Goal: Task Accomplishment & Management: Manage account settings

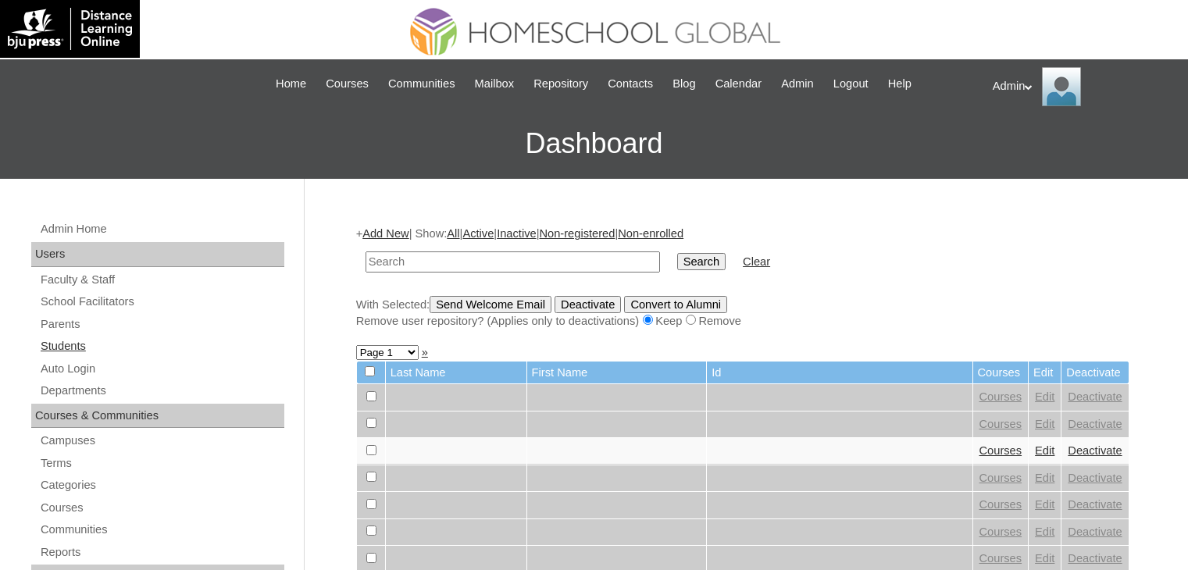
click at [73, 351] on link "Students" at bounding box center [161, 347] width 245 height 20
drag, startPoint x: 0, startPoint y: 0, endPoint x: 383, endPoint y: 259, distance: 462.0
click at [383, 259] on input "text" at bounding box center [513, 262] width 295 height 21
type input "Chhetri"
click at [677, 259] on input "Search" at bounding box center [701, 261] width 48 height 17
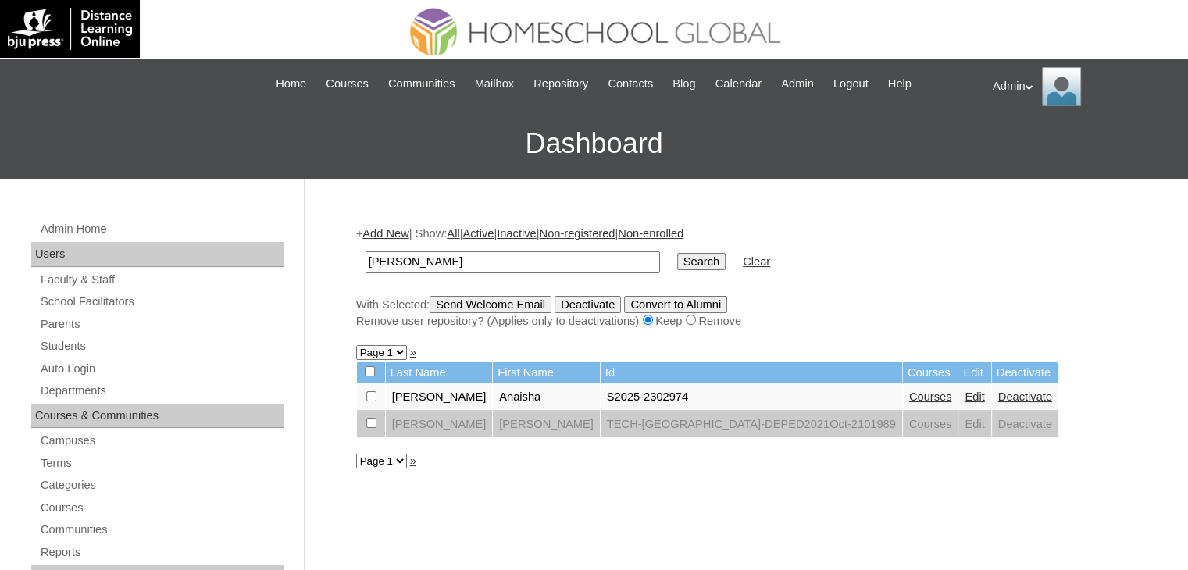
click at [909, 395] on link "Courses" at bounding box center [930, 397] width 43 height 12
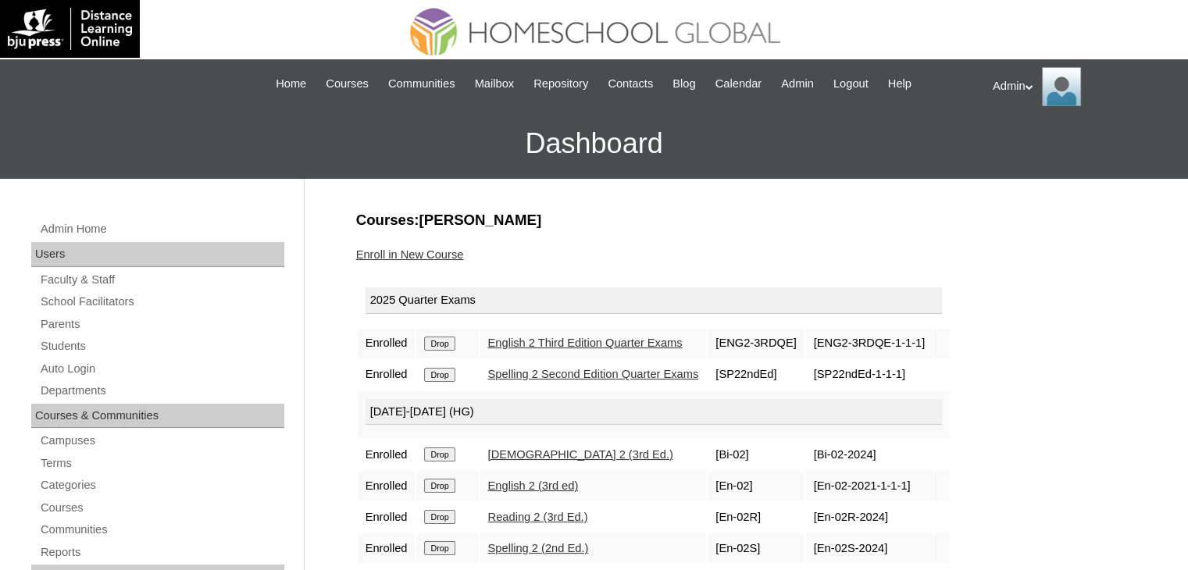
scroll to position [58, 0]
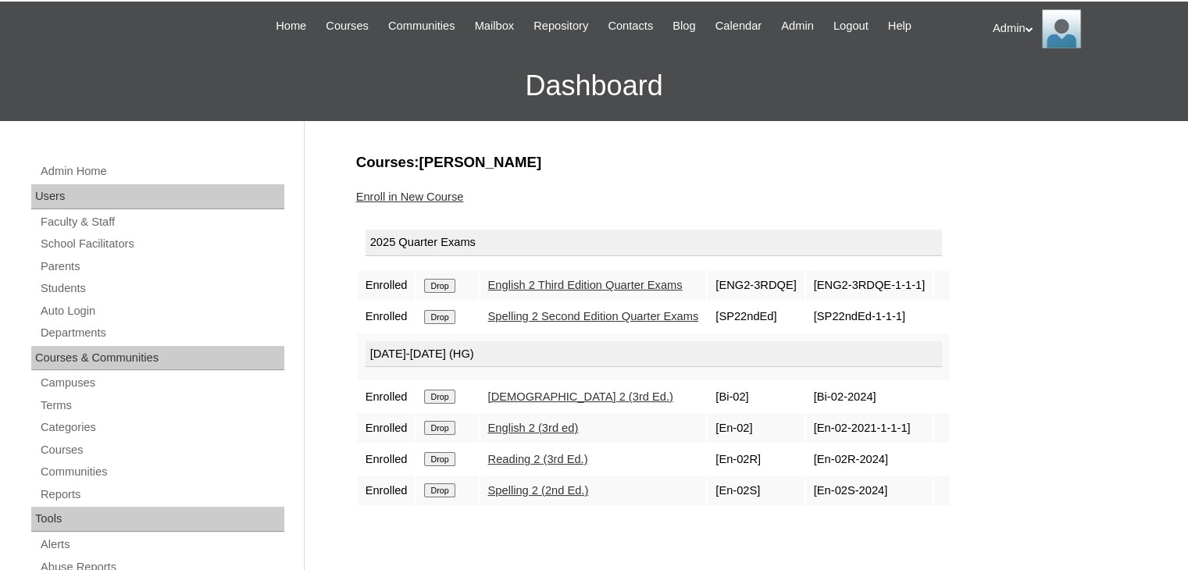
click at [433, 196] on link "Enroll in New Course" at bounding box center [410, 197] width 108 height 12
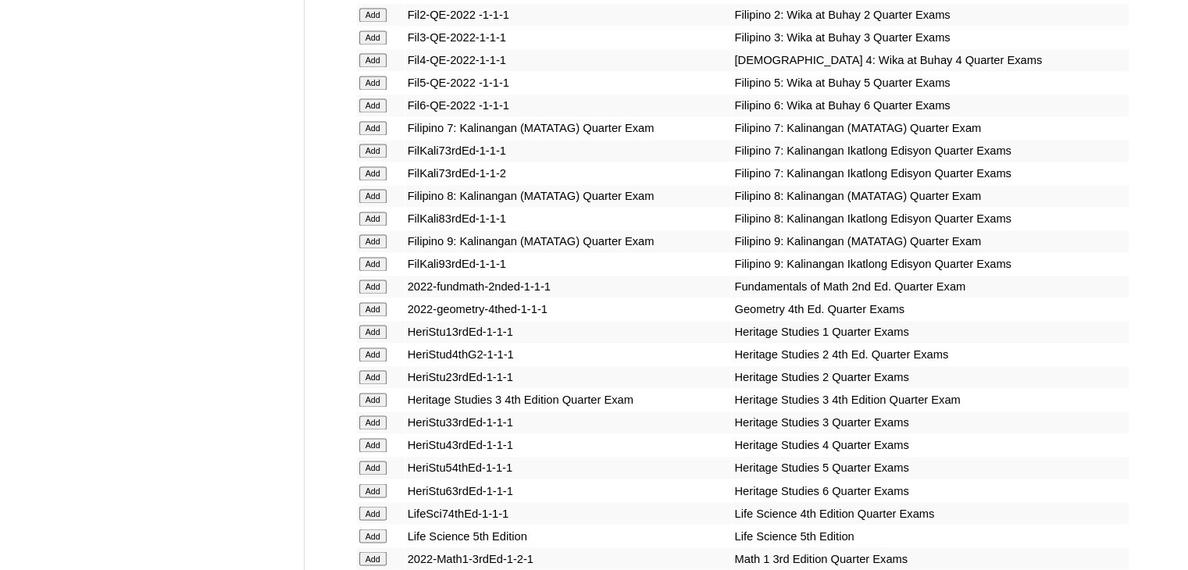
scroll to position [2781, 0]
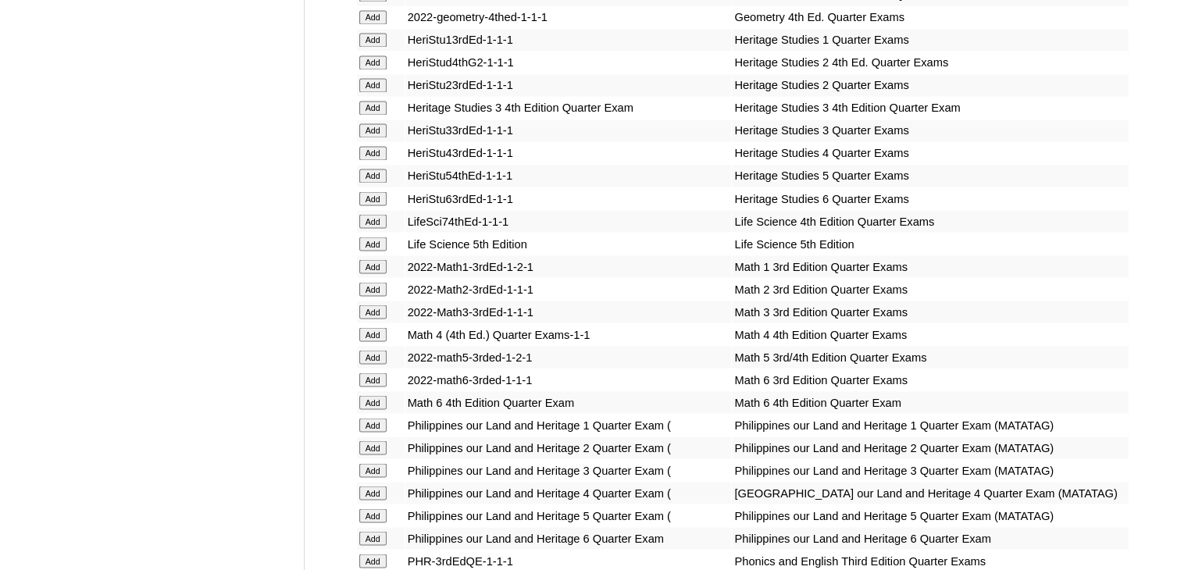
click at [369, 291] on input "Add" at bounding box center [372, 289] width 27 height 14
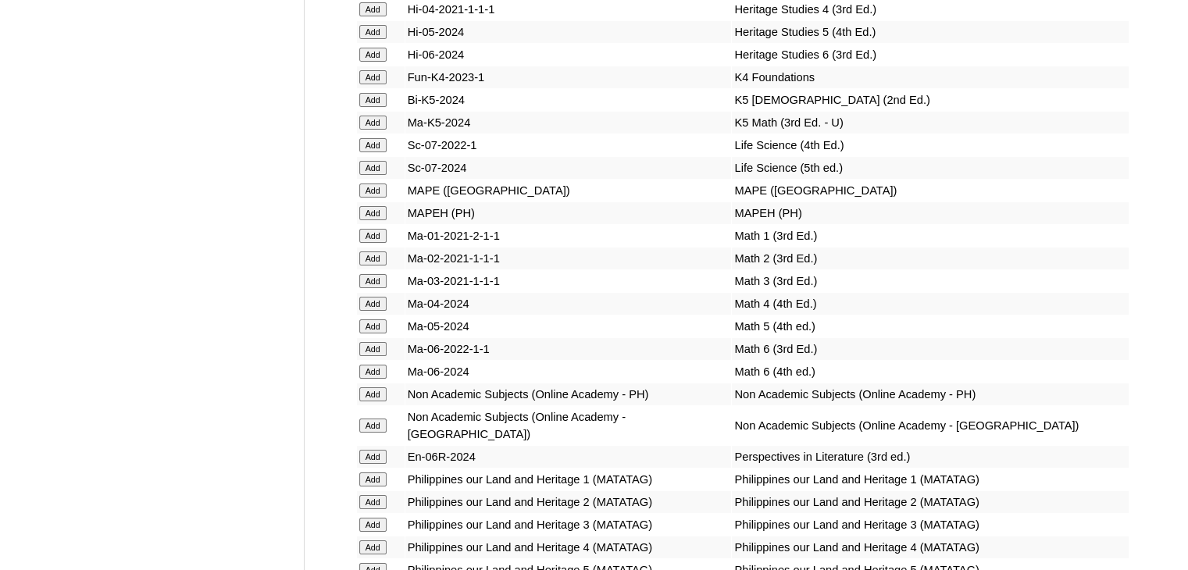
click at [369, 266] on input "Add" at bounding box center [372, 259] width 27 height 14
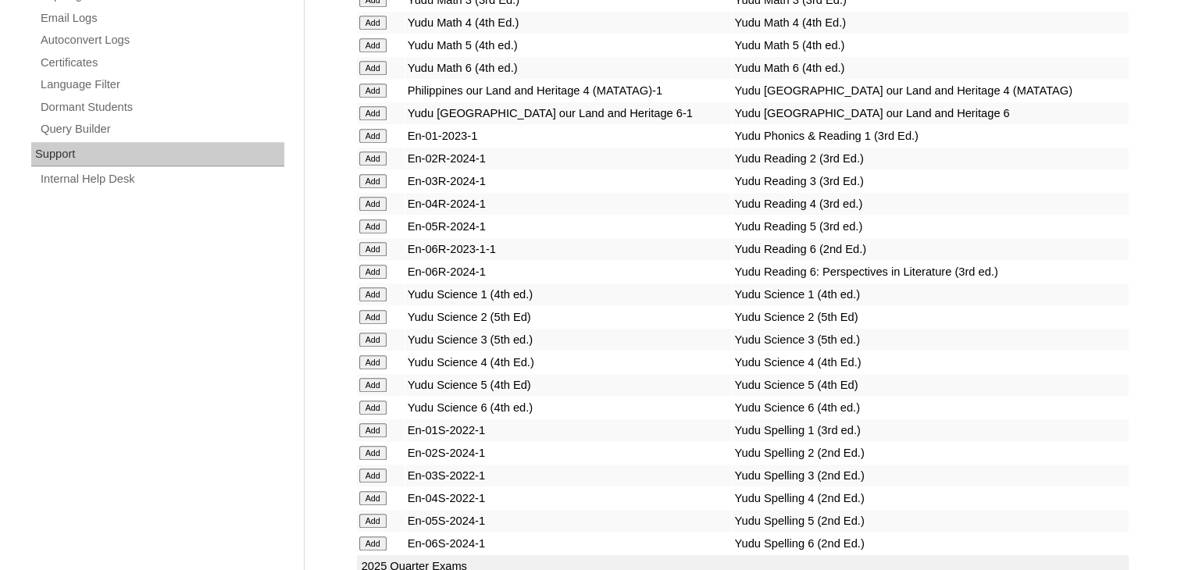
scroll to position [3250, 0]
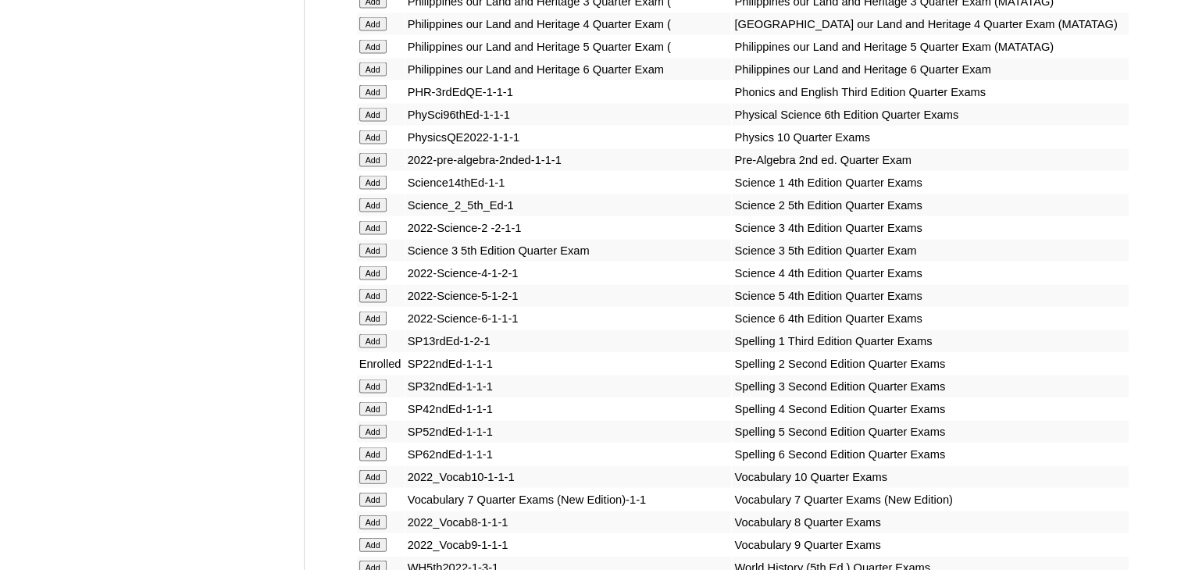
click at [369, 212] on input "Add" at bounding box center [372, 205] width 27 height 14
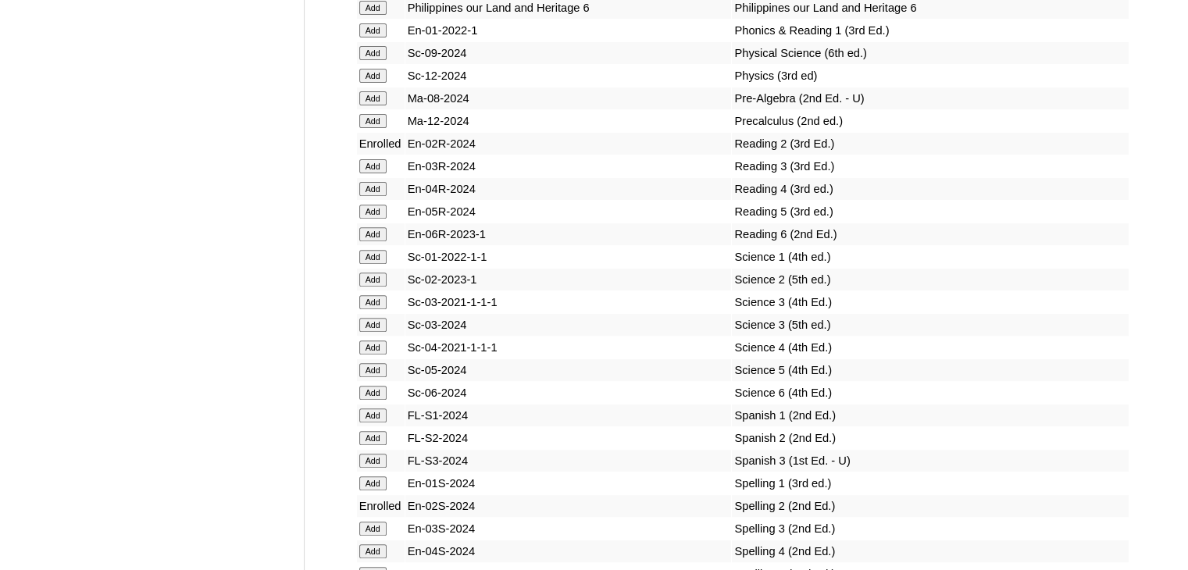
click at [371, 287] on input "Add" at bounding box center [372, 280] width 27 height 14
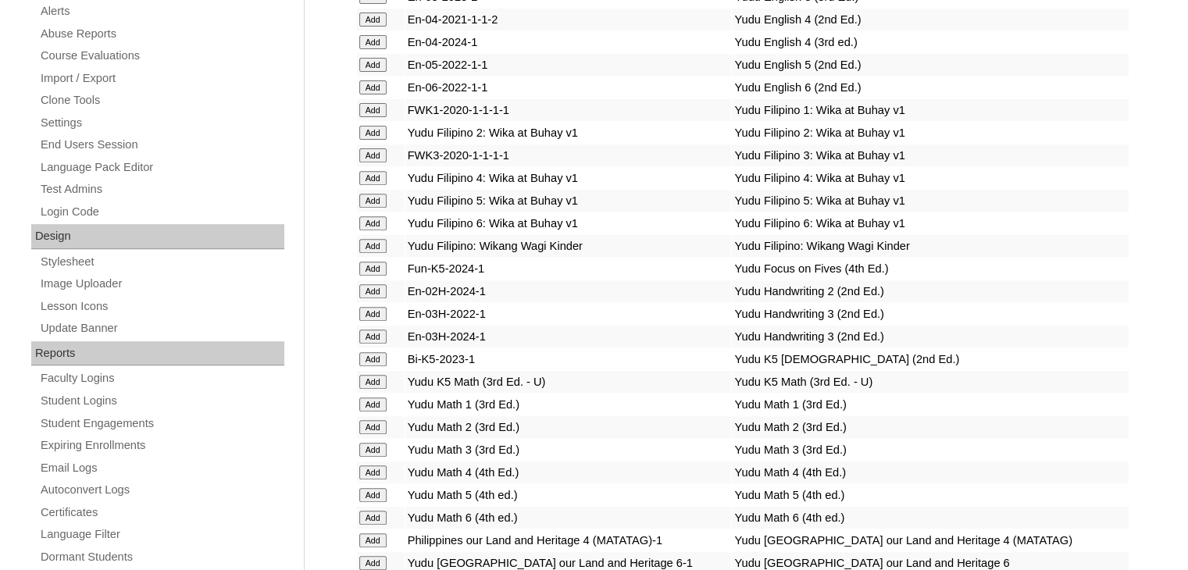
scroll to position [5412, 0]
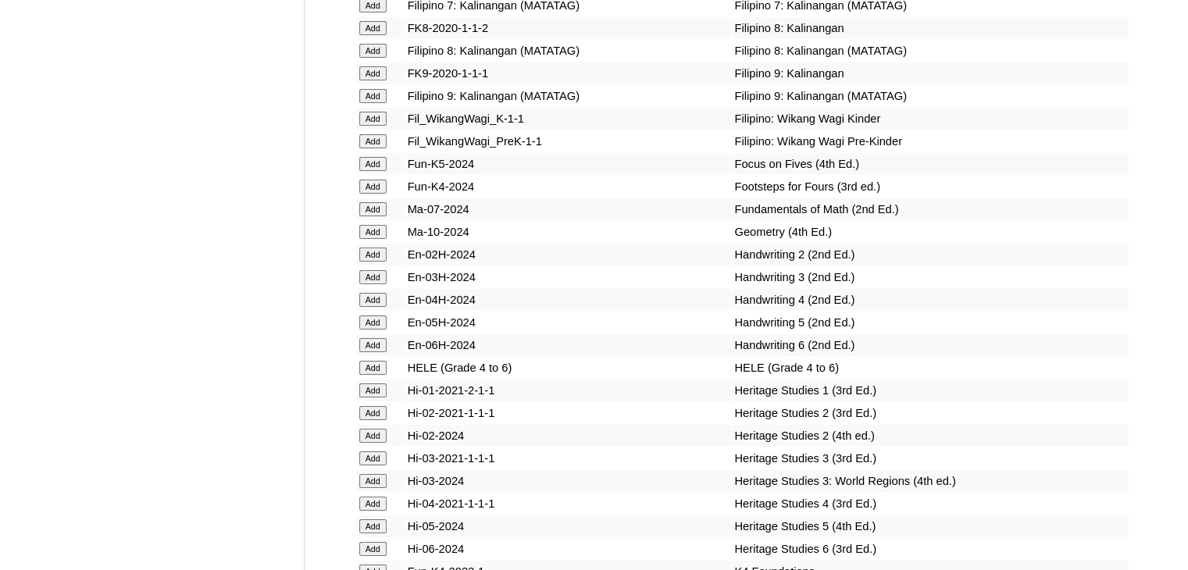
click at [371, 262] on input "Add" at bounding box center [372, 255] width 27 height 14
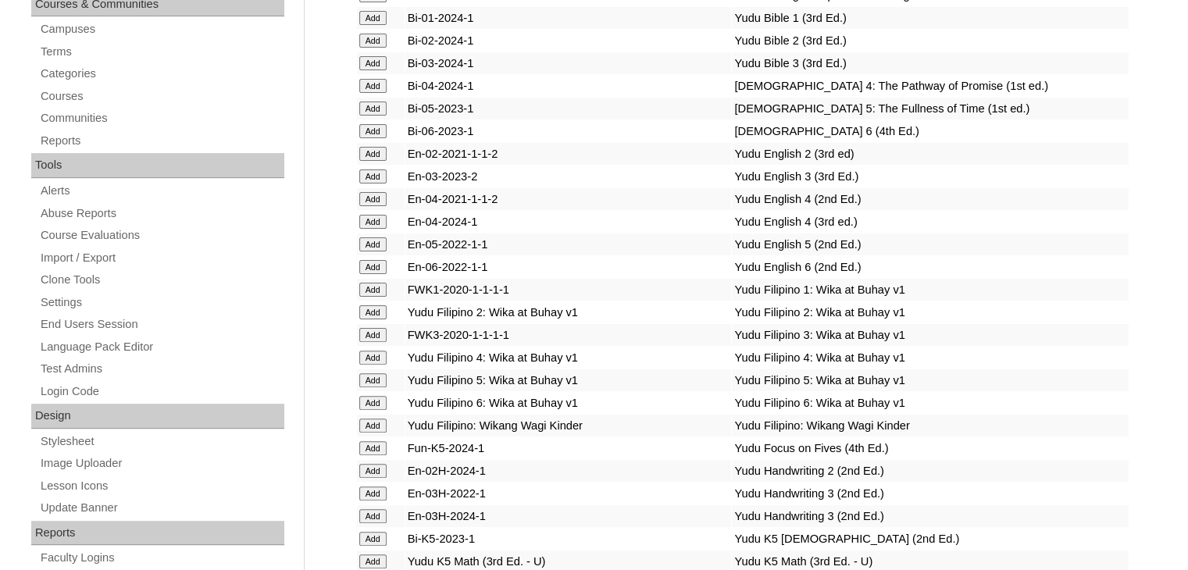
scroll to position [2219, 0]
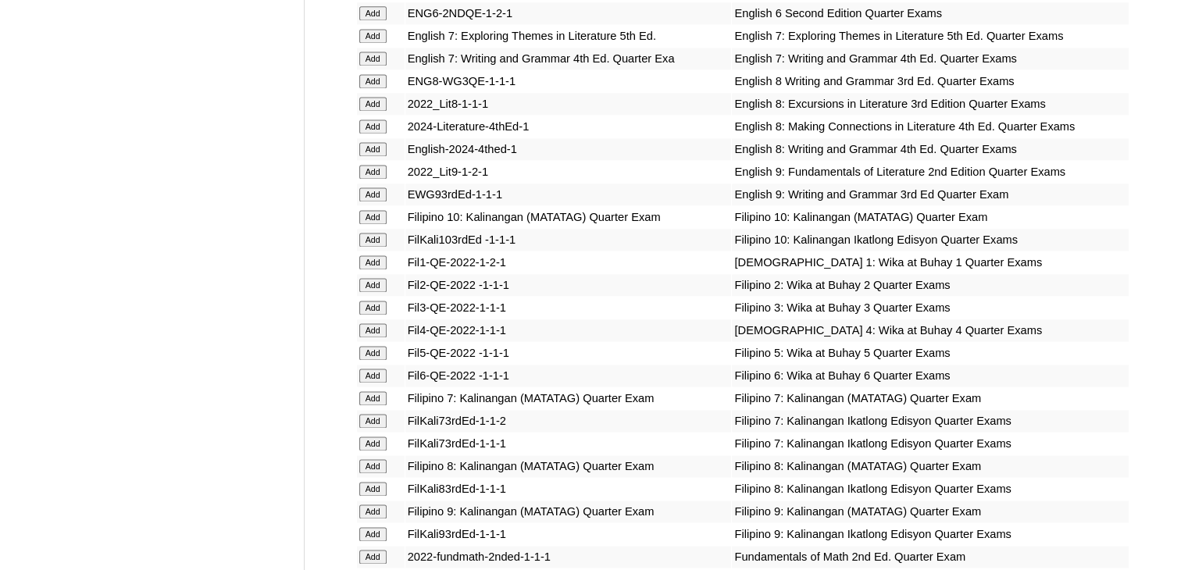
click at [374, 284] on input "Add" at bounding box center [372, 285] width 27 height 14
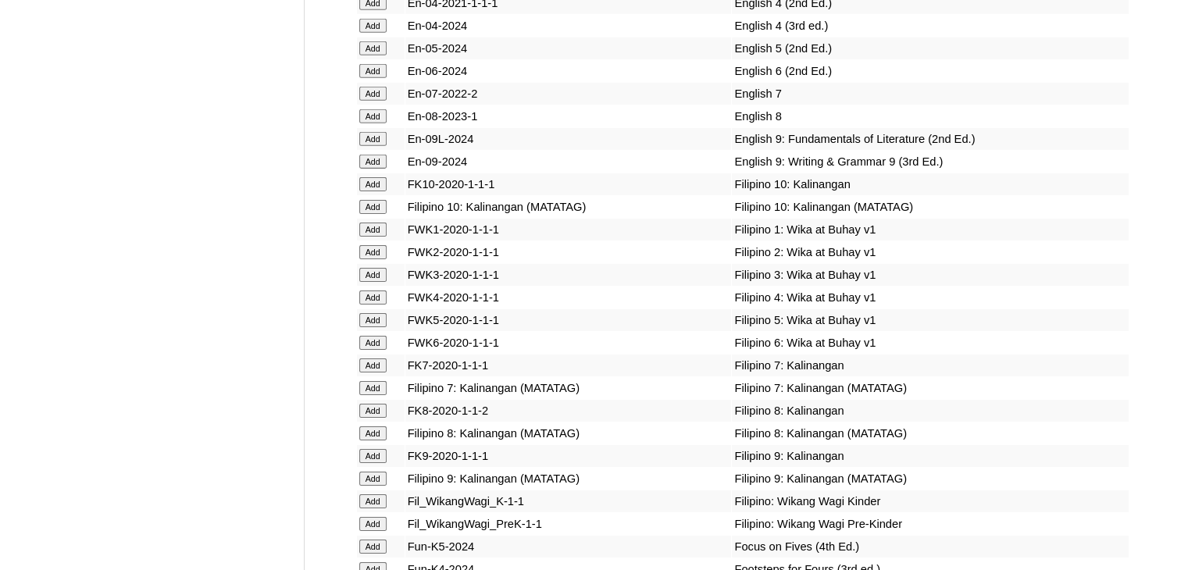
click at [374, 259] on input "Add" at bounding box center [372, 252] width 27 height 14
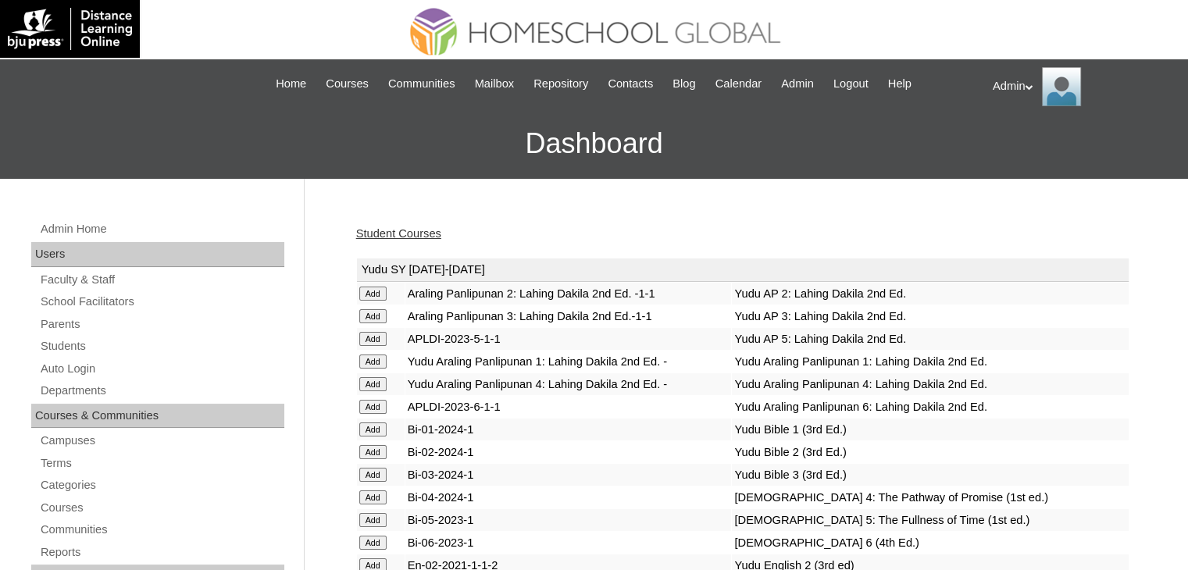
scroll to position [1448, 0]
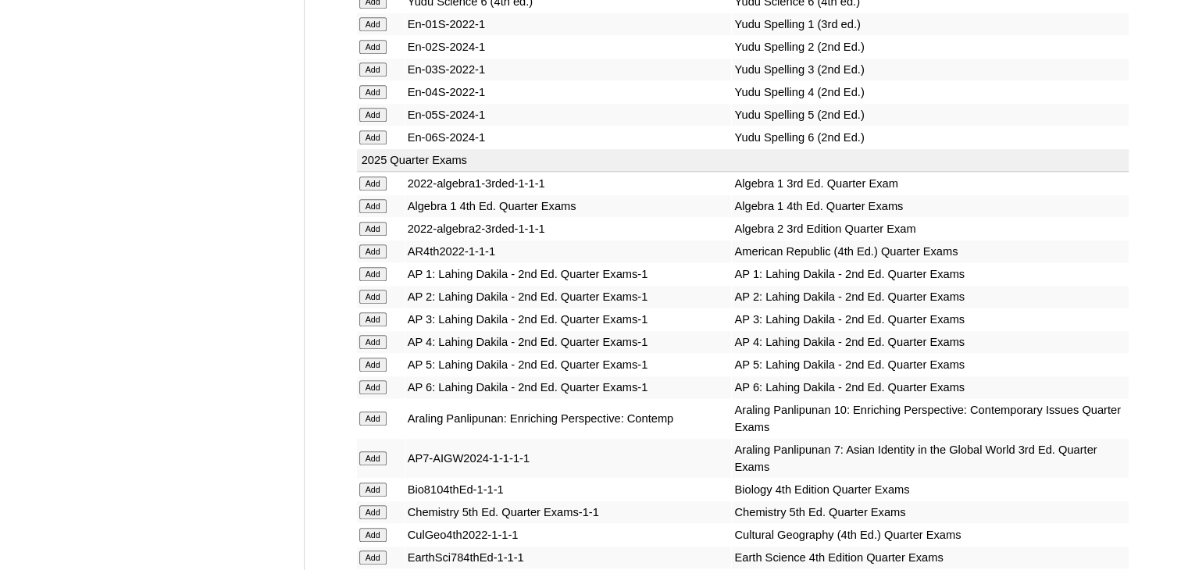
click at [374, 290] on input "Add" at bounding box center [372, 297] width 27 height 14
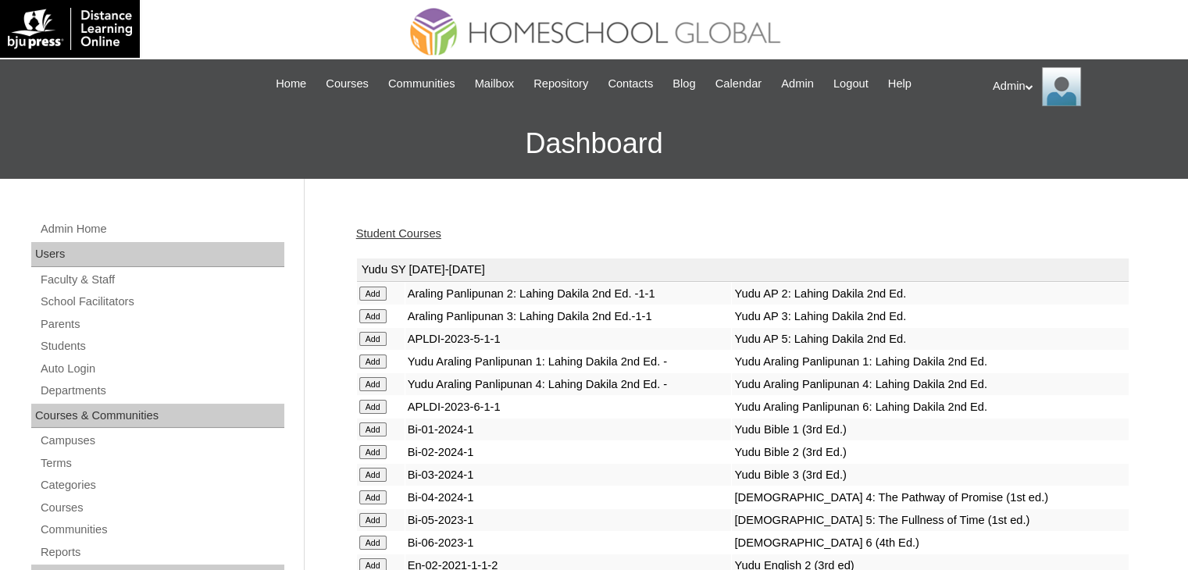
scroll to position [3859, 0]
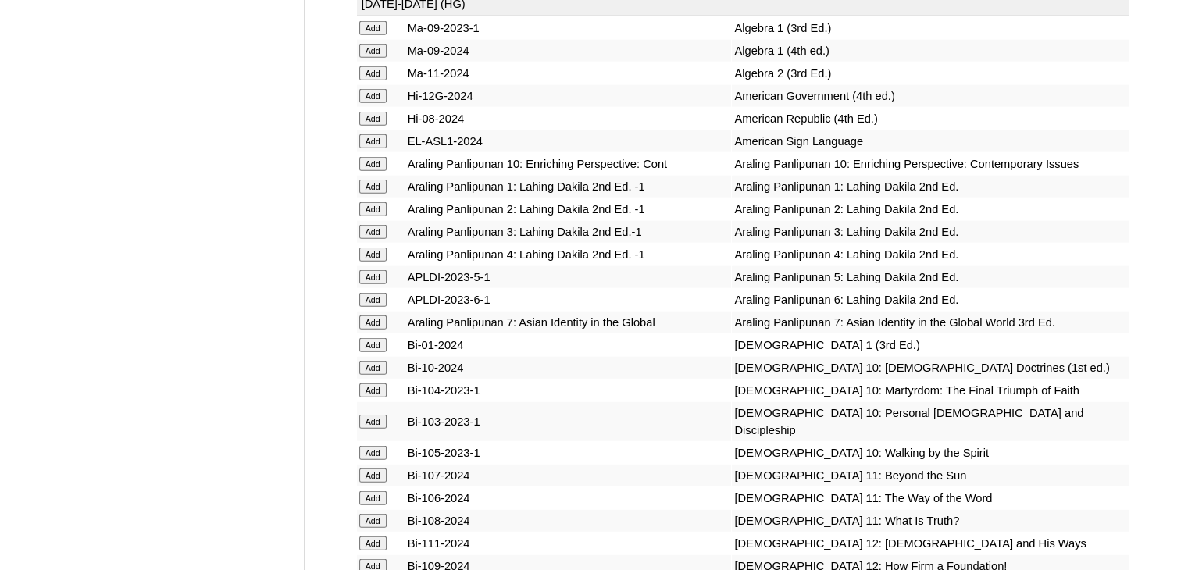
click at [371, 216] on input "Add" at bounding box center [372, 209] width 27 height 14
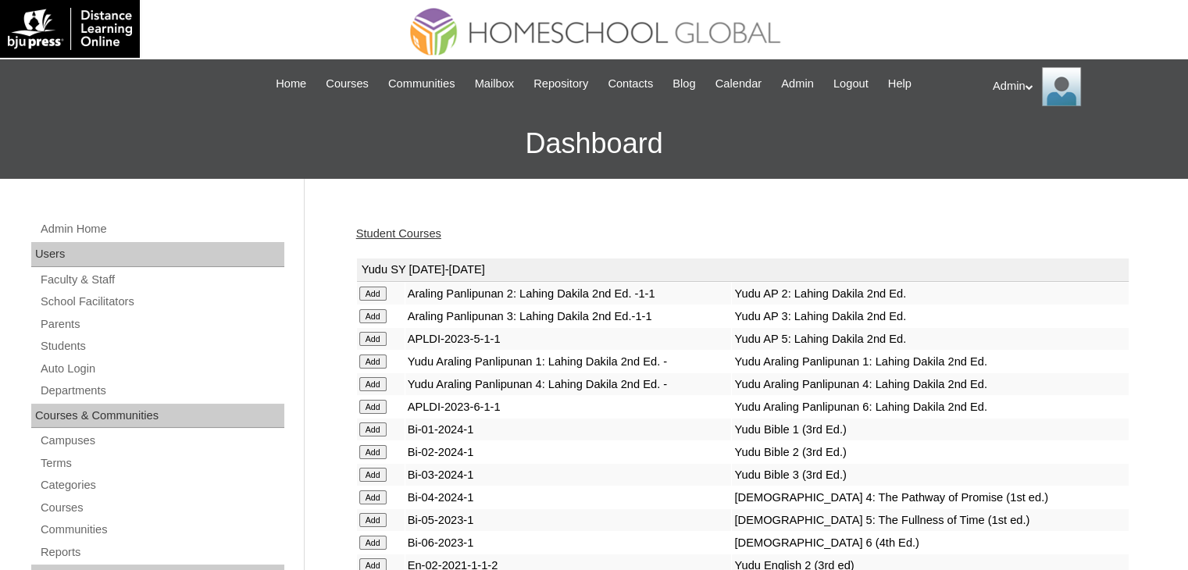
click at [391, 233] on link "Student Courses" at bounding box center [398, 233] width 85 height 12
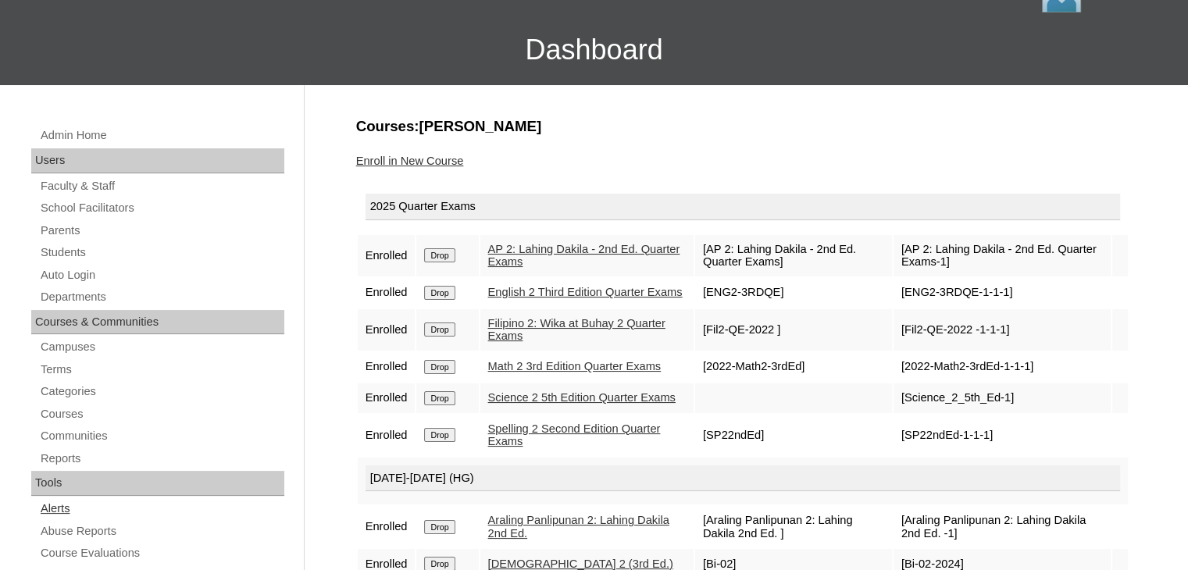
scroll to position [93, 0]
click at [59, 230] on link "Parents" at bounding box center [161, 232] width 245 height 20
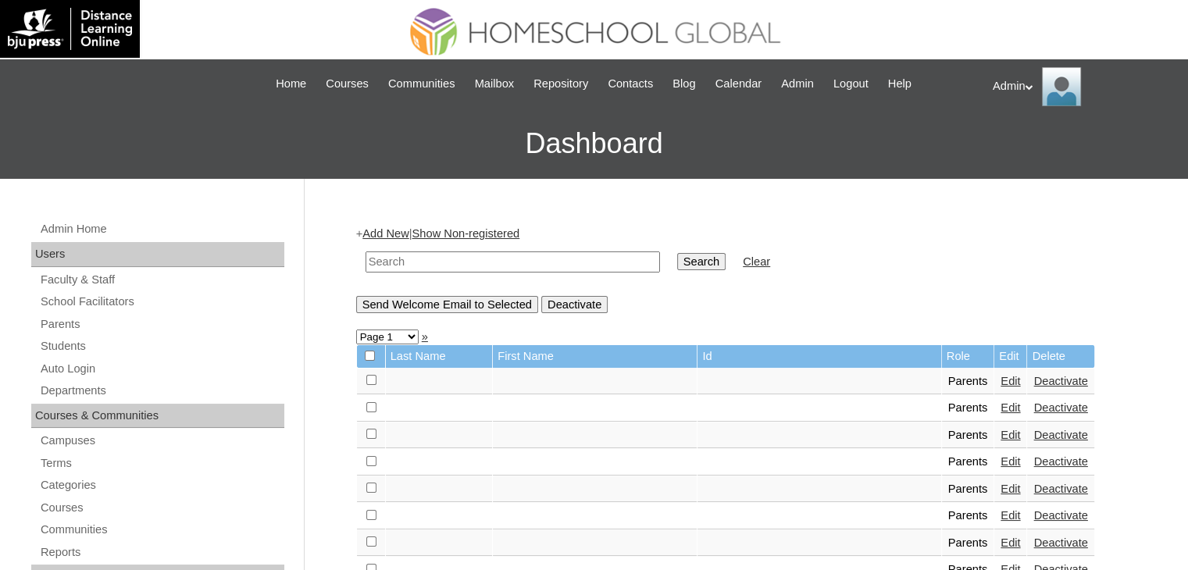
click at [538, 254] on input "text" at bounding box center [513, 262] width 295 height 21
click at [80, 365] on link "Auto Login" at bounding box center [161, 369] width 245 height 20
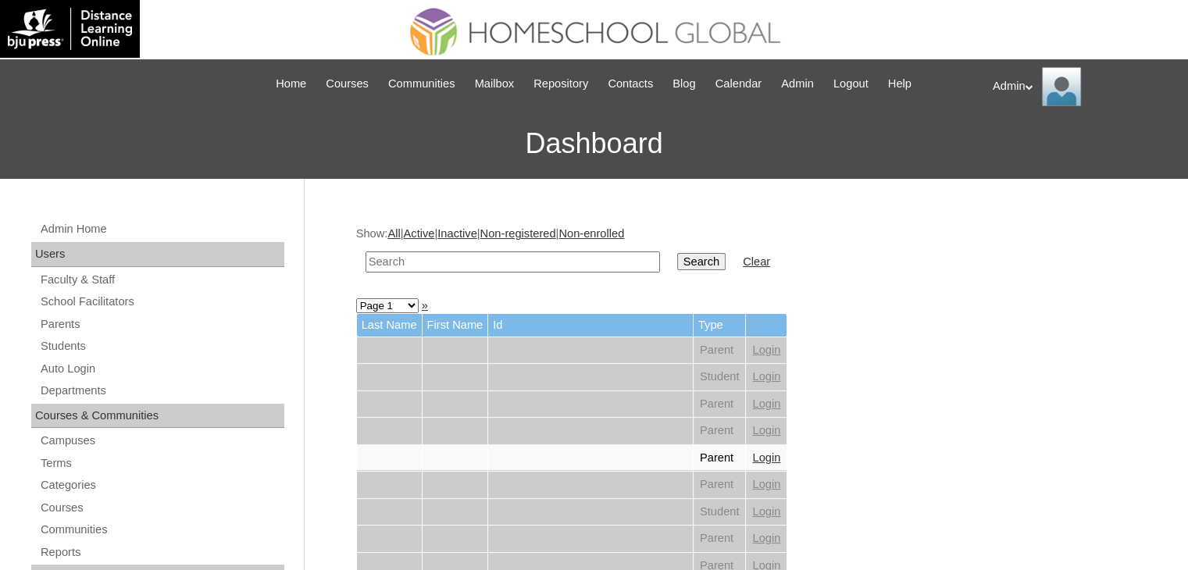
drag, startPoint x: 0, startPoint y: 0, endPoint x: 430, endPoint y: 263, distance: 503.9
click at [430, 263] on input "text" at bounding box center [513, 262] width 295 height 21
type input "meddelyn"
click at [677, 262] on input "Search" at bounding box center [701, 261] width 48 height 17
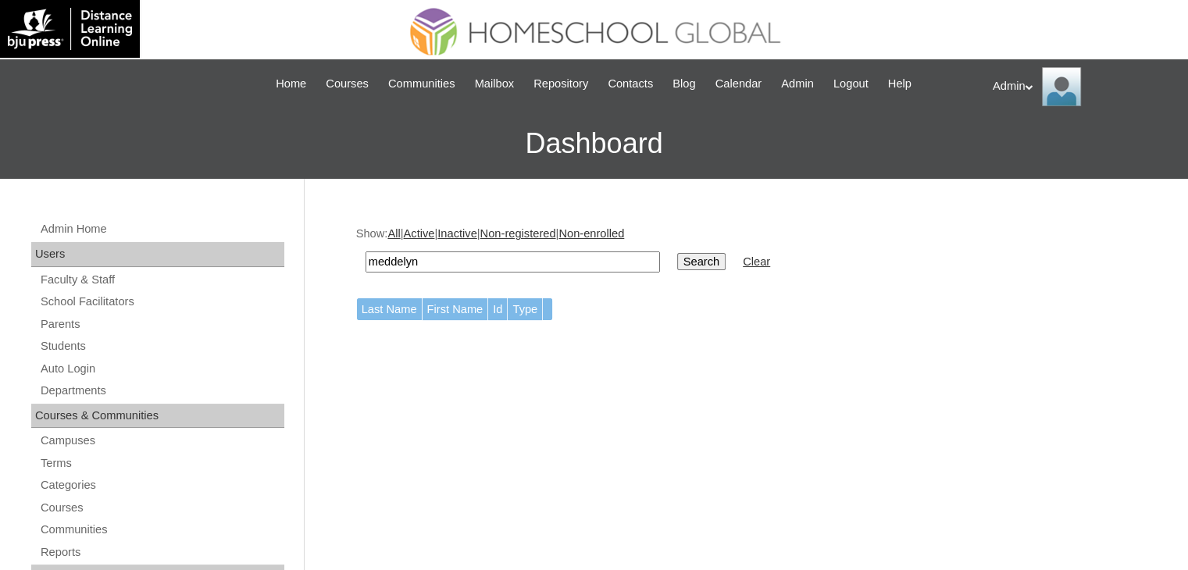
click at [500, 261] on input "meddelyn" at bounding box center [513, 262] width 295 height 21
click at [401, 261] on input "meddelyn" at bounding box center [513, 262] width 295 height 21
type input "medelyn"
click at [677, 264] on input "Search" at bounding box center [701, 261] width 48 height 17
click at [75, 371] on link "Auto Login" at bounding box center [161, 369] width 245 height 20
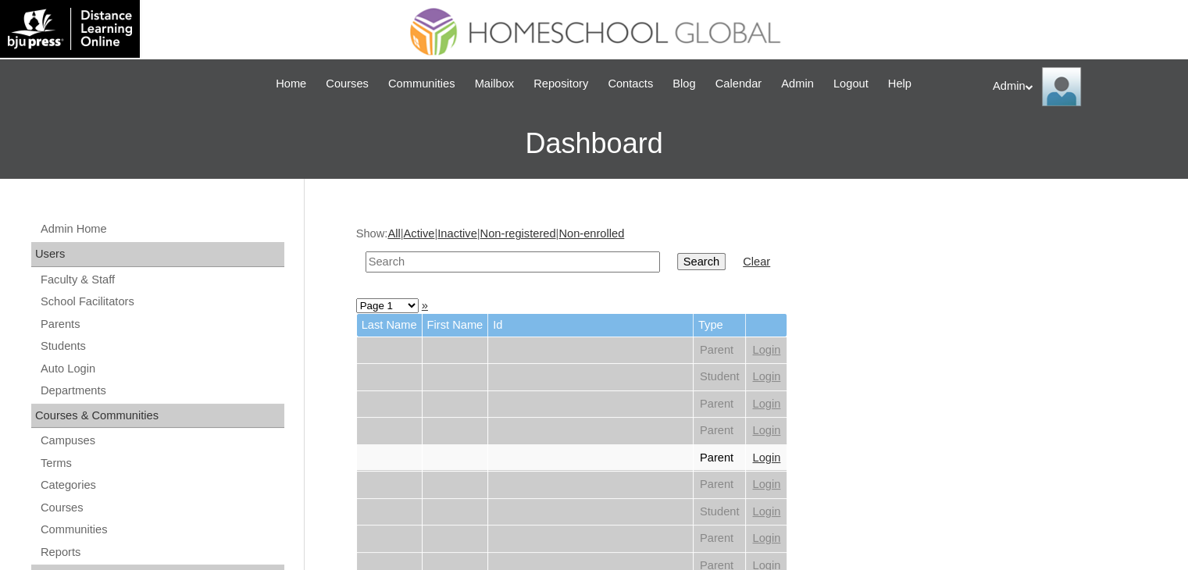
drag, startPoint x: 0, startPoint y: 0, endPoint x: 344, endPoint y: 260, distance: 431.1
type input "Catuncan"
click at [677, 260] on input "Search" at bounding box center [701, 261] width 48 height 17
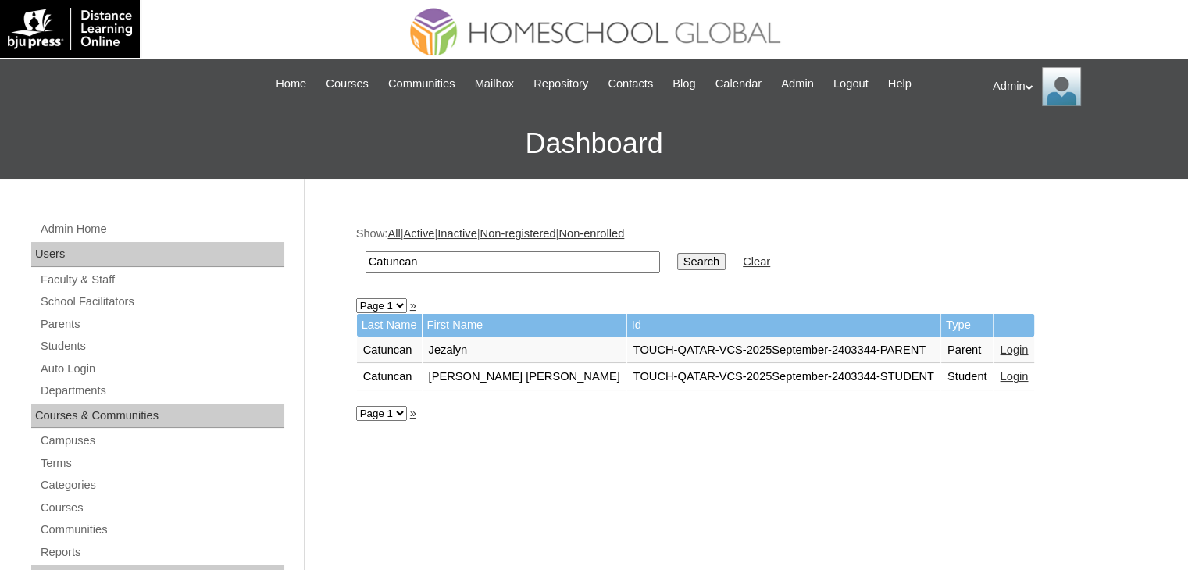
click at [1000, 345] on link "Login" at bounding box center [1014, 350] width 28 height 12
